Goal: Information Seeking & Learning: Check status

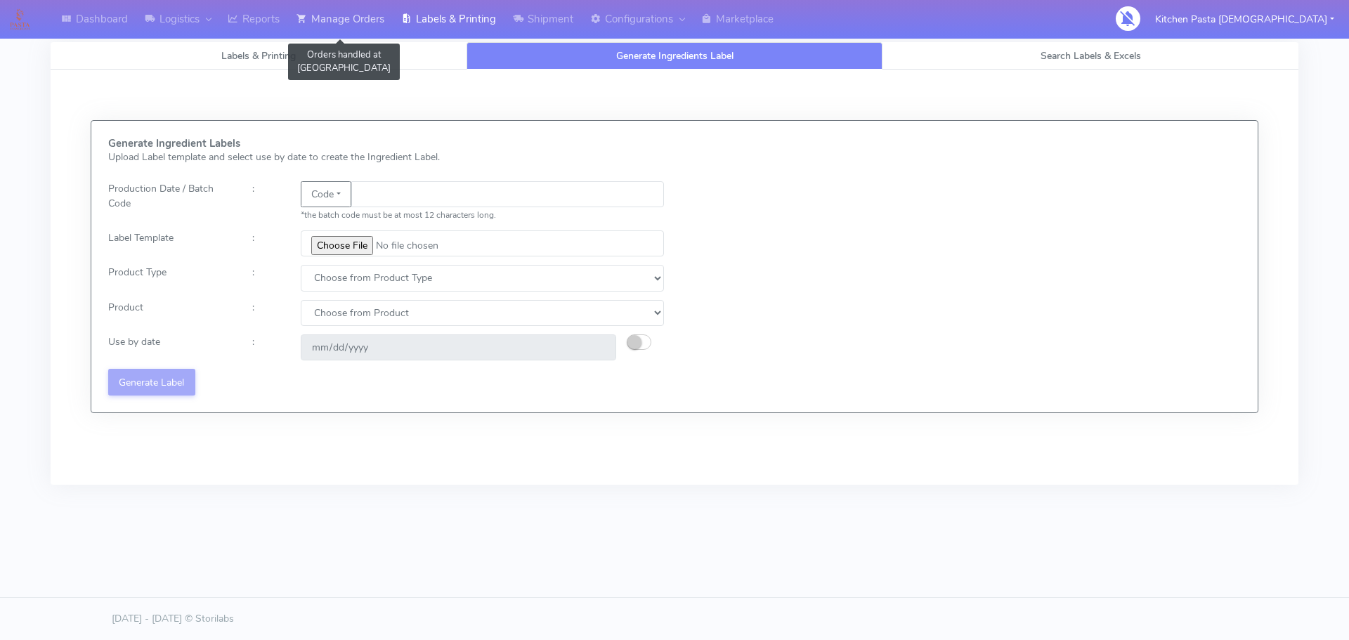
click at [301, 18] on icon at bounding box center [302, 19] width 11 height 14
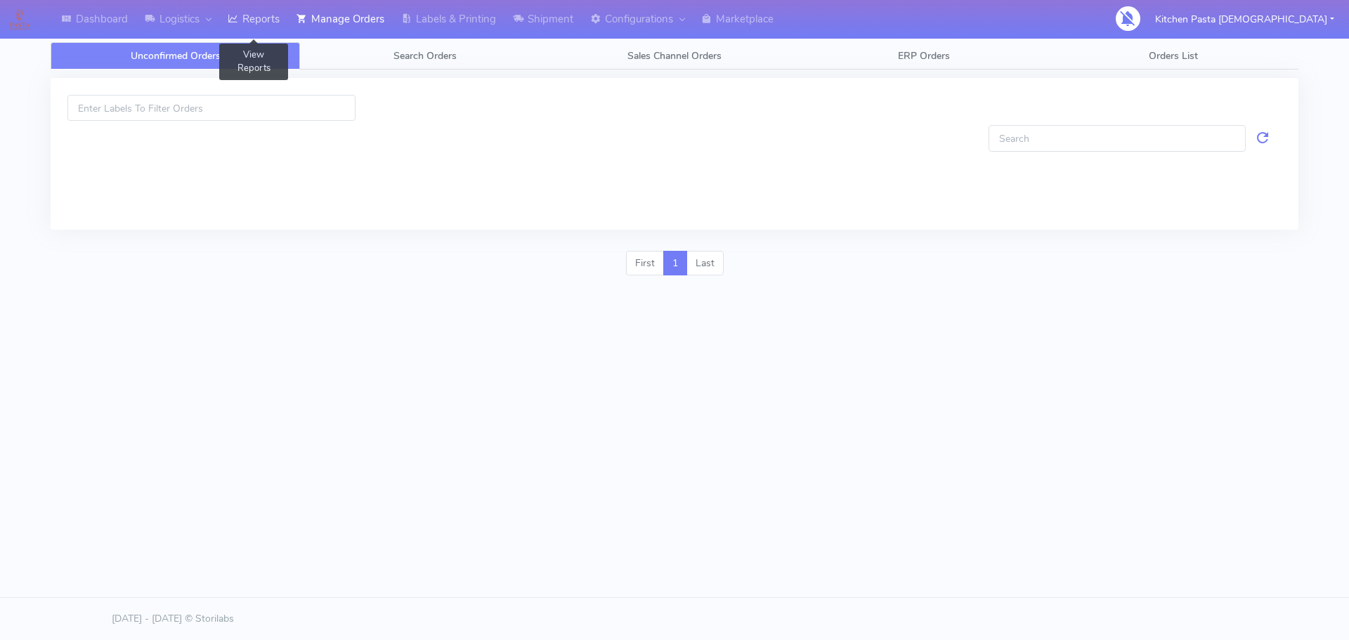
click at [279, 16] on link "Reports" at bounding box center [253, 19] width 69 height 39
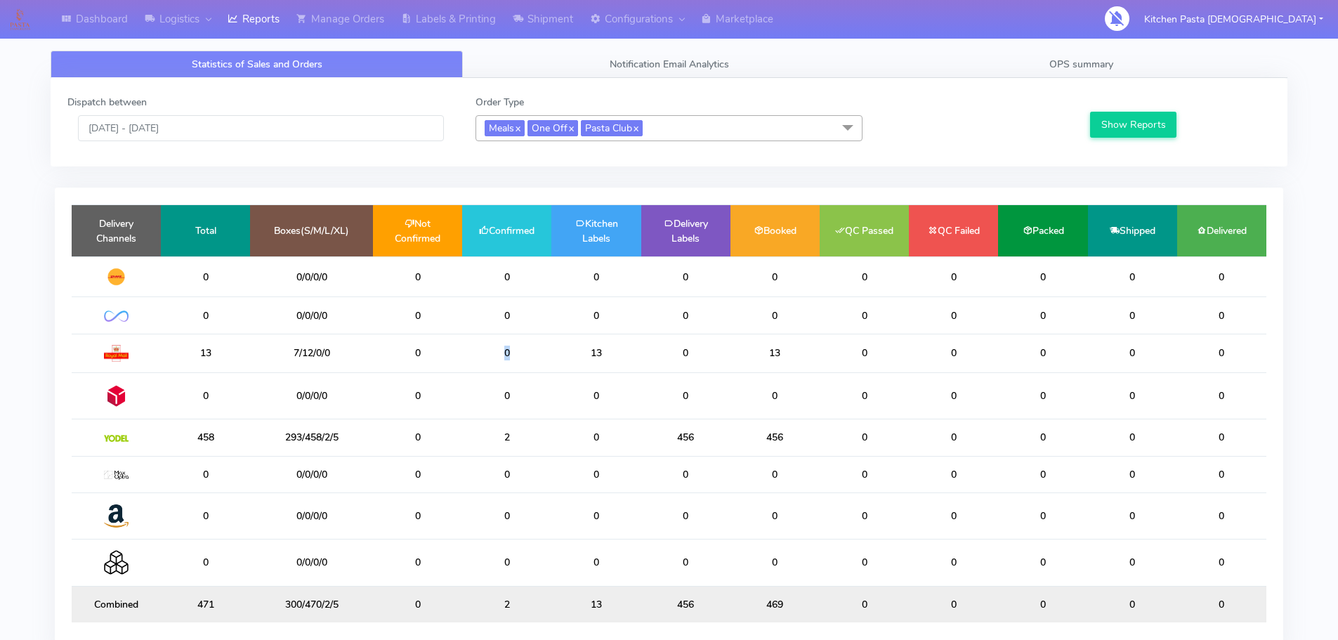
drag, startPoint x: 517, startPoint y: 349, endPoint x: 507, endPoint y: 352, distance: 10.9
click at [507, 352] on td "0" at bounding box center [506, 353] width 89 height 39
click at [542, 352] on td "0" at bounding box center [506, 353] width 89 height 39
drag, startPoint x: 541, startPoint y: 448, endPoint x: 512, endPoint y: 444, distance: 29.1
click at [507, 451] on td "2" at bounding box center [506, 437] width 89 height 37
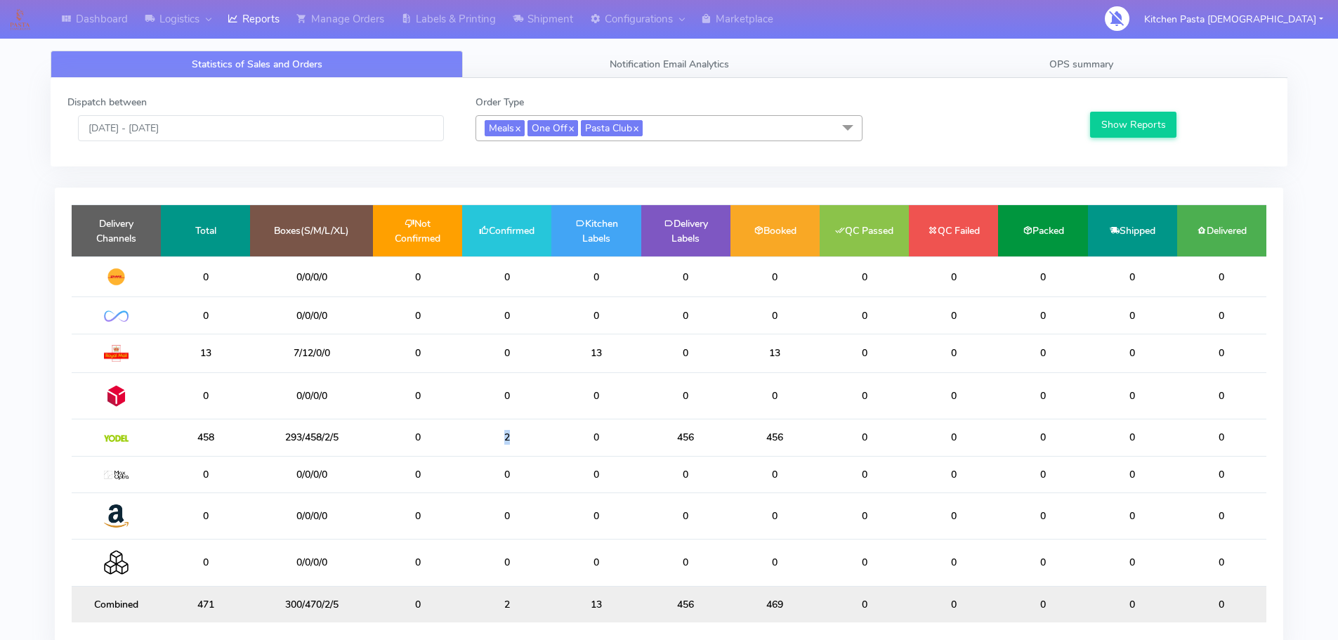
click at [511, 442] on td "2" at bounding box center [506, 437] width 89 height 37
drag, startPoint x: 516, startPoint y: 438, endPoint x: 450, endPoint y: 436, distance: 66.1
click at [450, 436] on tr "458 293/458/2/5 0 2 0 456 456 0 0 0 0 0" at bounding box center [669, 437] width 1195 height 37
